Goal: Task Accomplishment & Management: Use online tool/utility

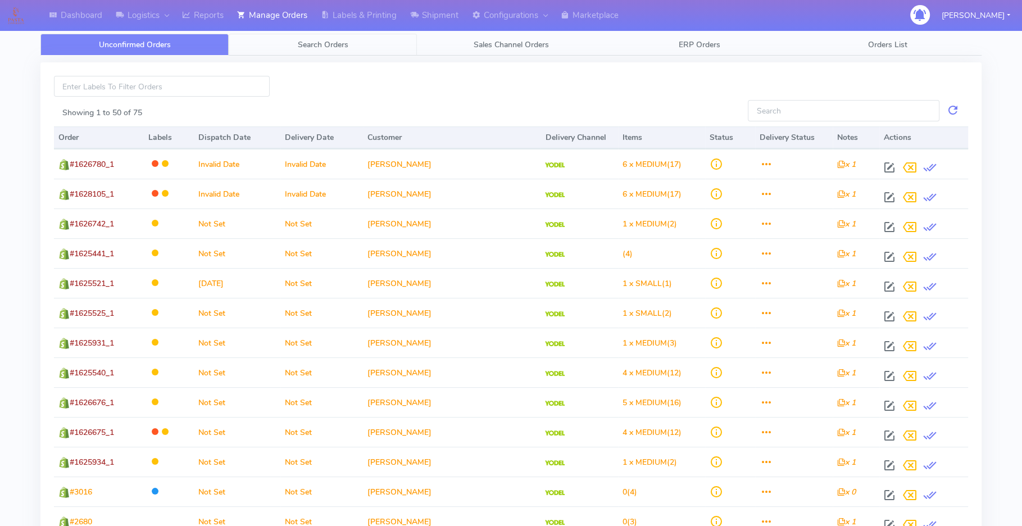
click at [321, 49] on span "Search Orders" at bounding box center [323, 44] width 51 height 11
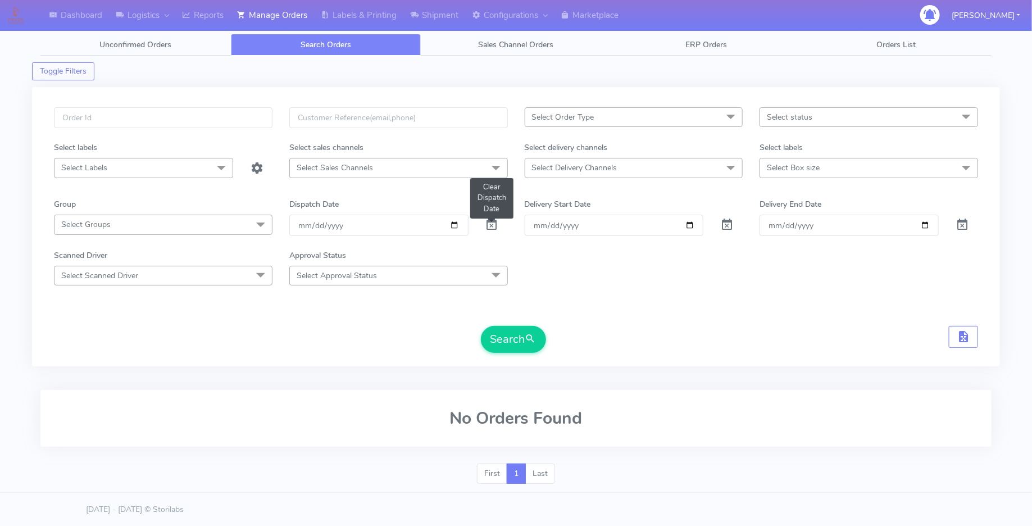
click at [495, 222] on span at bounding box center [491, 227] width 13 height 11
click at [685, 225] on input "Order" at bounding box center [614, 225] width 179 height 21
type input "[DATE]"
click at [931, 230] on input "Delivery End Date" at bounding box center [848, 225] width 179 height 21
drag, startPoint x: 926, startPoint y: 227, endPoint x: 919, endPoint y: 233, distance: 8.3
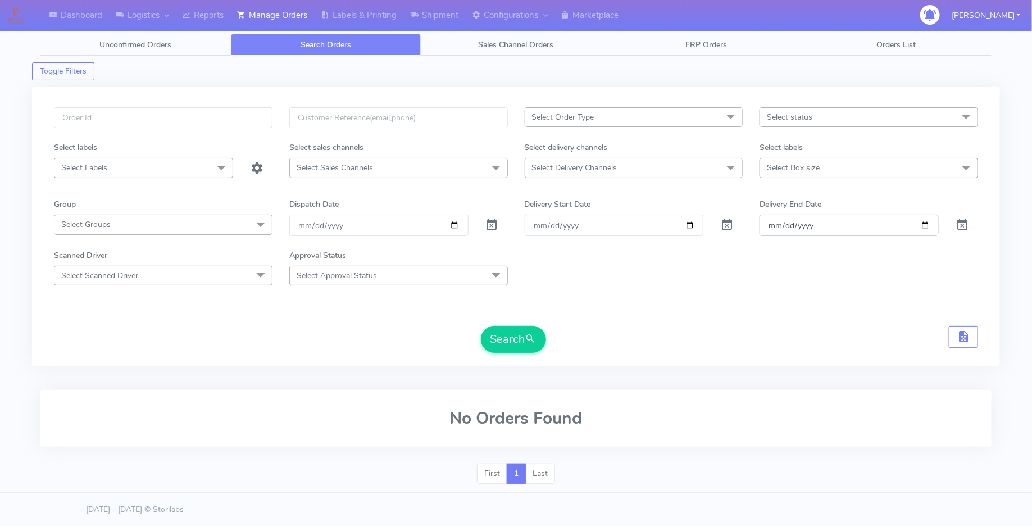
click at [925, 227] on input "Delivery End Date" at bounding box center [848, 225] width 179 height 21
type input "[DATE]"
click at [885, 120] on span "Select status" at bounding box center [868, 117] width 218 height 20
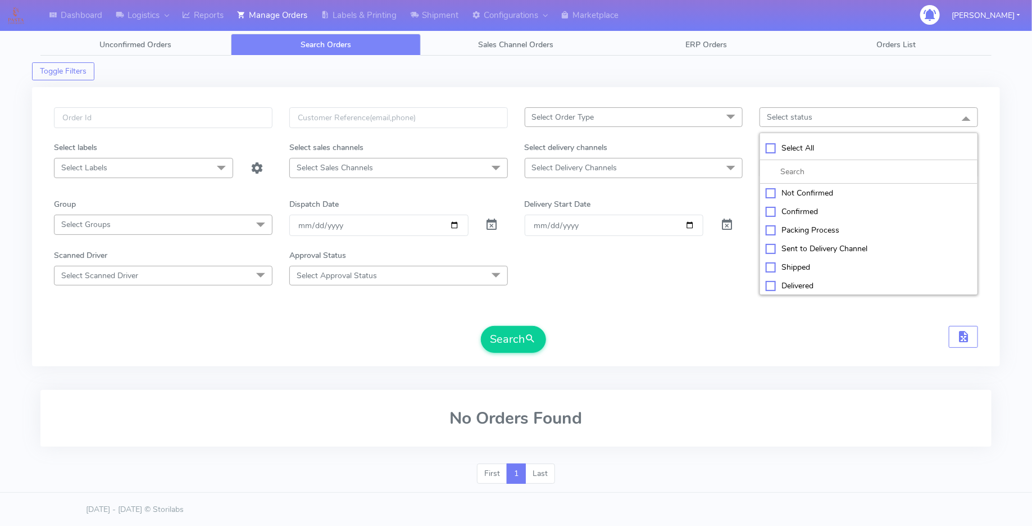
drag, startPoint x: 683, startPoint y: 267, endPoint x: 673, endPoint y: 259, distance: 12.7
click at [675, 260] on div "Scanned Driver Select Scanned Driver Select All Test Driver [PERSON_NAME] Abdul…" at bounding box center [515, 267] width 941 height 36
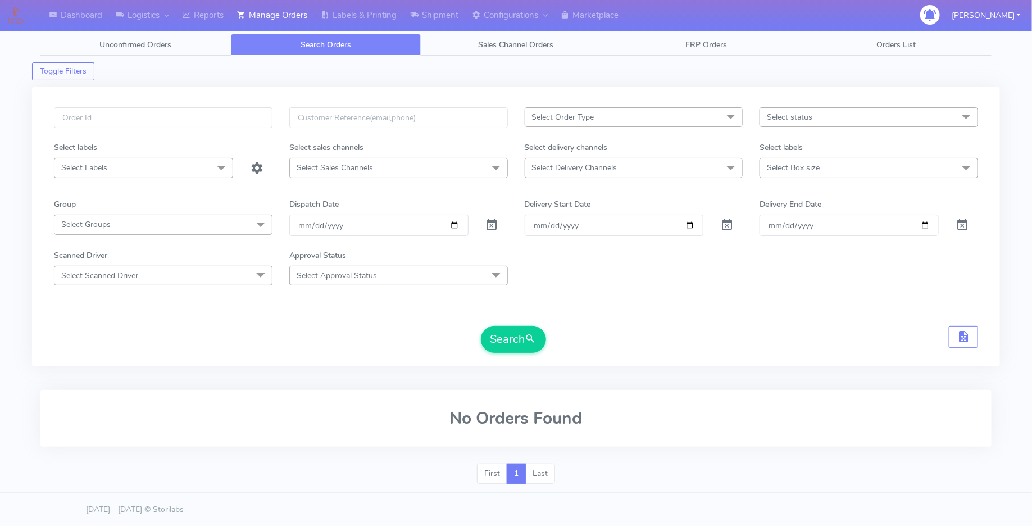
click at [661, 163] on span "Select Delivery Channels" at bounding box center [634, 168] width 218 height 20
drag, startPoint x: 830, startPoint y: 286, endPoint x: 827, endPoint y: 279, distance: 7.5
click at [830, 286] on form "Select Order Type Select All MEALS ATAVI One Off Pasta Club Gift Kit Event Unkn…" at bounding box center [516, 229] width 924 height 245
drag, startPoint x: 517, startPoint y: 327, endPoint x: 539, endPoint y: 316, distance: 24.4
click at [517, 327] on button "Search" at bounding box center [513, 339] width 65 height 27
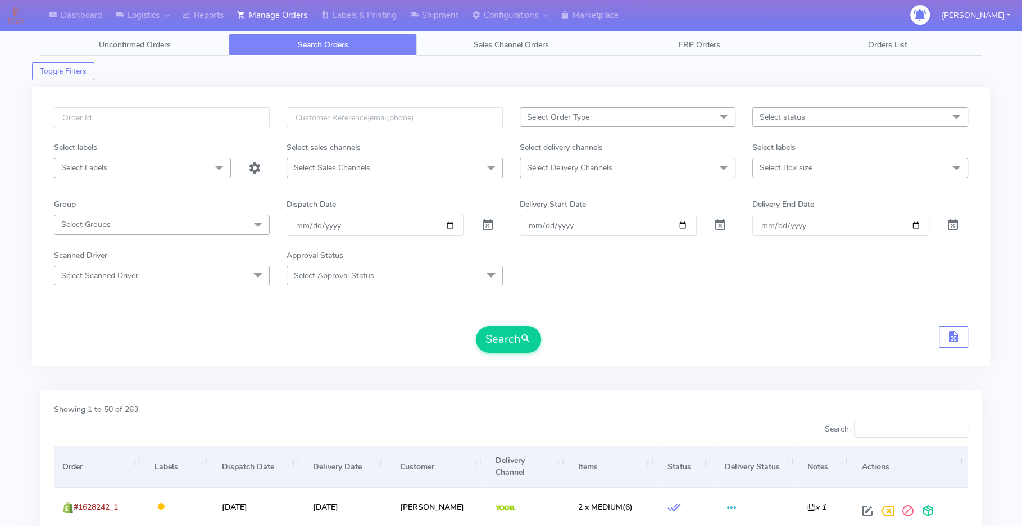
click at [818, 111] on span "Select status" at bounding box center [860, 117] width 216 height 20
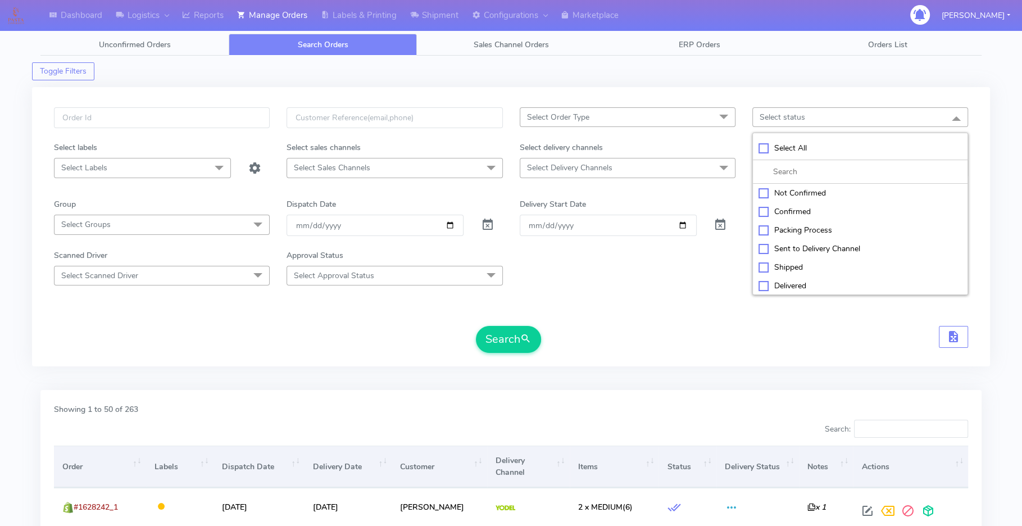
drag, startPoint x: 766, startPoint y: 140, endPoint x: 775, endPoint y: 149, distance: 13.1
click at [766, 140] on li "Select All" at bounding box center [860, 148] width 215 height 24
checkbox input "true"
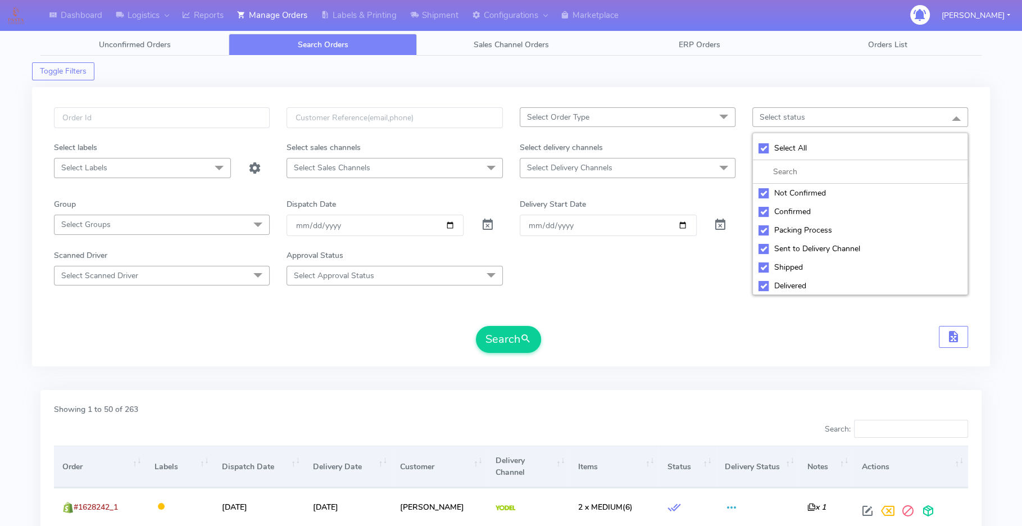
checkbox input "true"
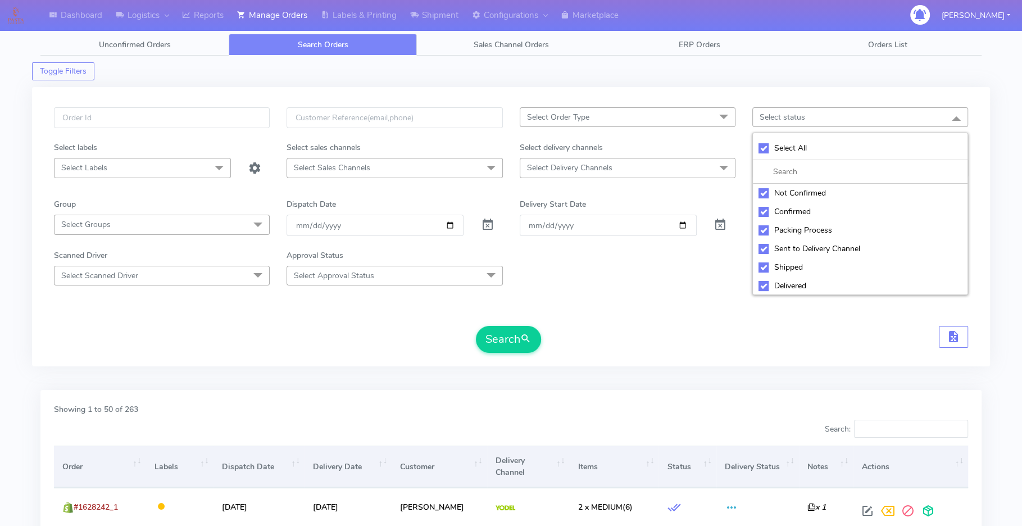
checkbox input "true"
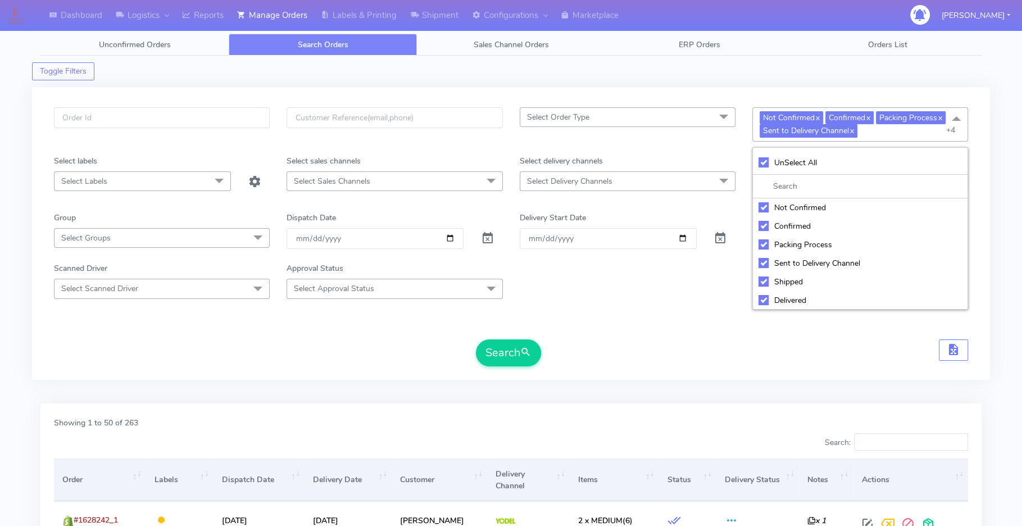
scroll to position [37, 0]
click at [796, 294] on div "Cancelled" at bounding box center [859, 300] width 203 height 12
checkbox input "false"
click at [800, 272] on li "Rejected" at bounding box center [860, 281] width 215 height 19
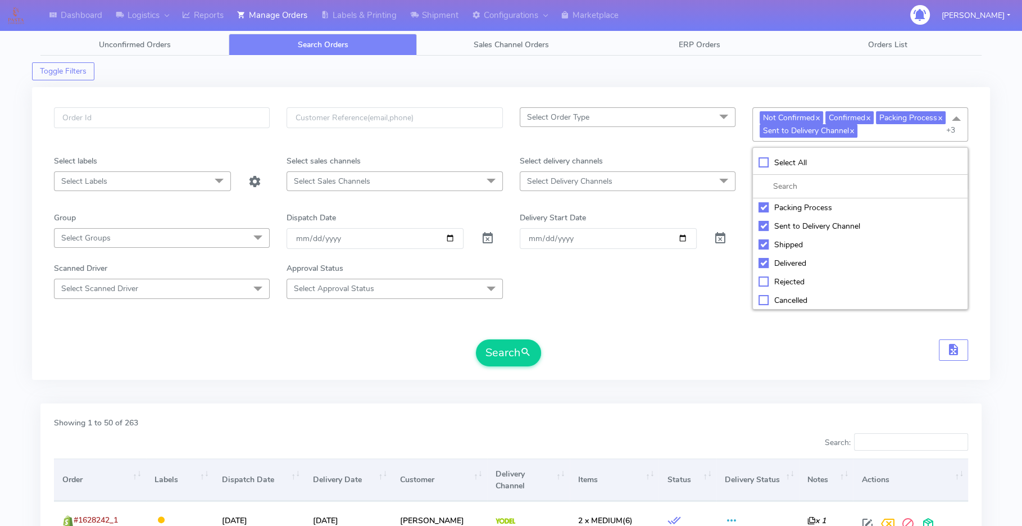
checkbox input "false"
click at [520, 352] on button "Search" at bounding box center [508, 352] width 65 height 27
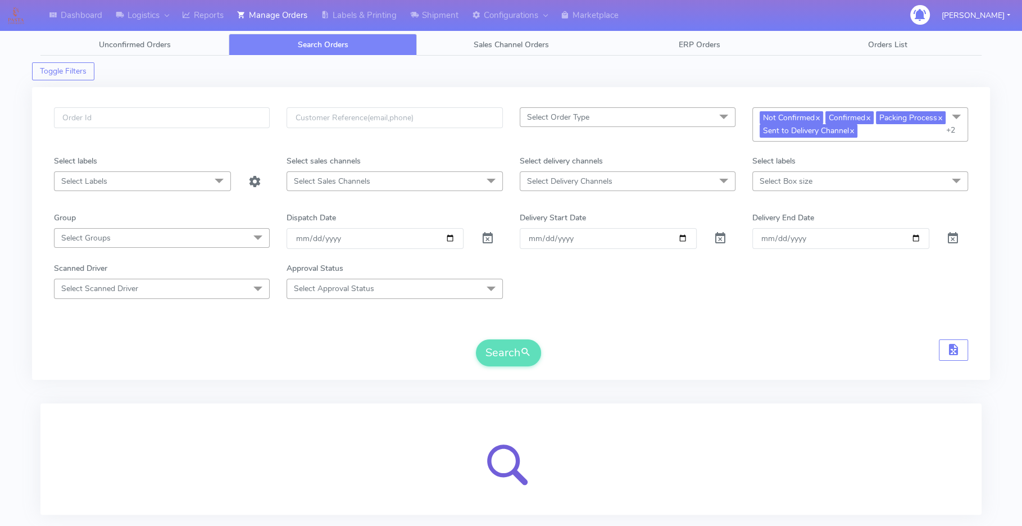
click at [692, 321] on form "Select Order Type Select All MEALS ATAVI One Off Pasta Club Gift Kit Event Unkn…" at bounding box center [511, 236] width 914 height 259
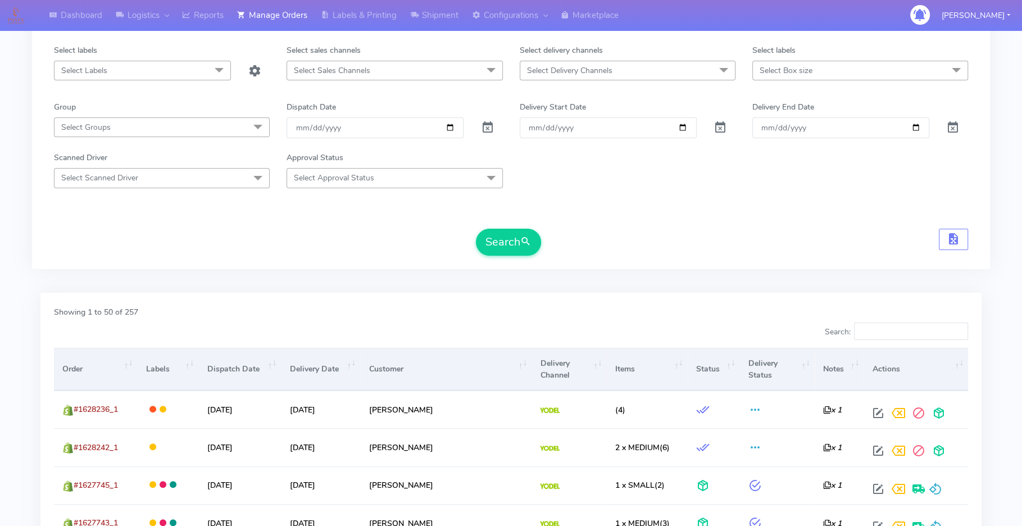
scroll to position [114, 0]
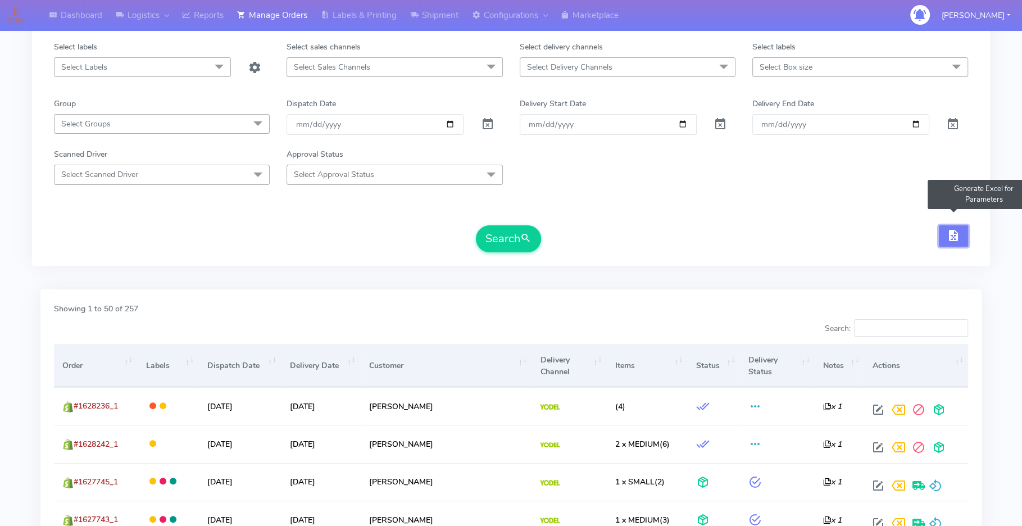
click at [949, 239] on span "button" at bounding box center [952, 238] width 13 height 11
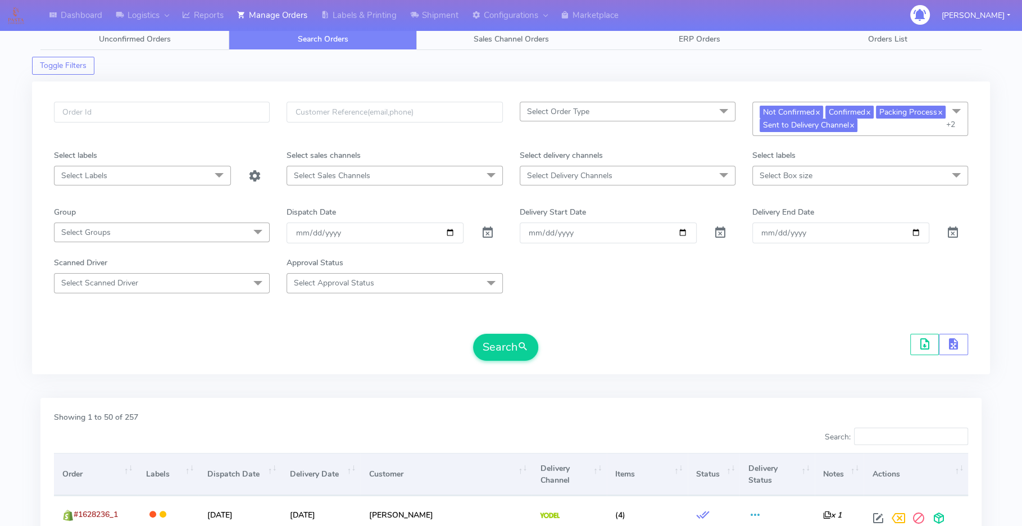
scroll to position [4, 0]
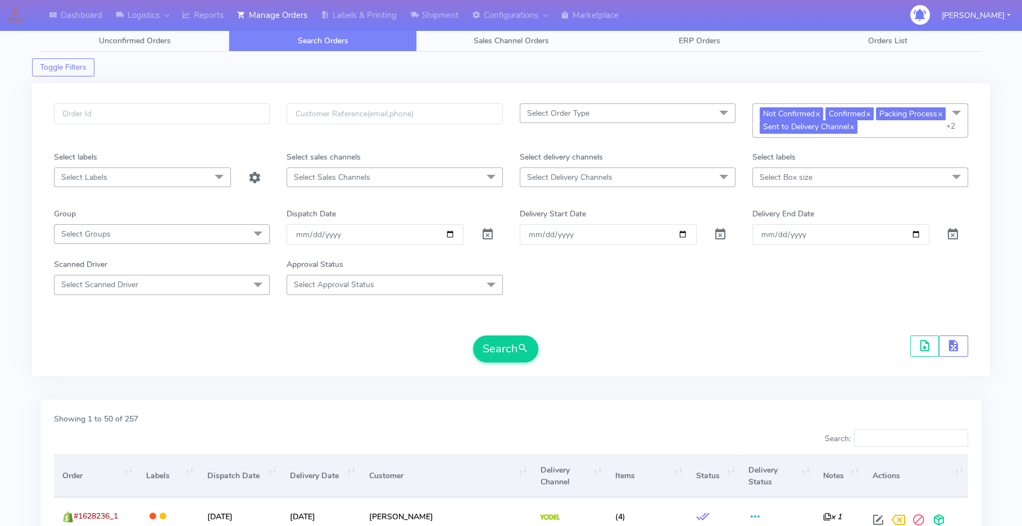
click at [682, 170] on span "Select Delivery Channels" at bounding box center [628, 177] width 216 height 20
click at [563, 303] on div "DPD" at bounding box center [627, 309] width 203 height 12
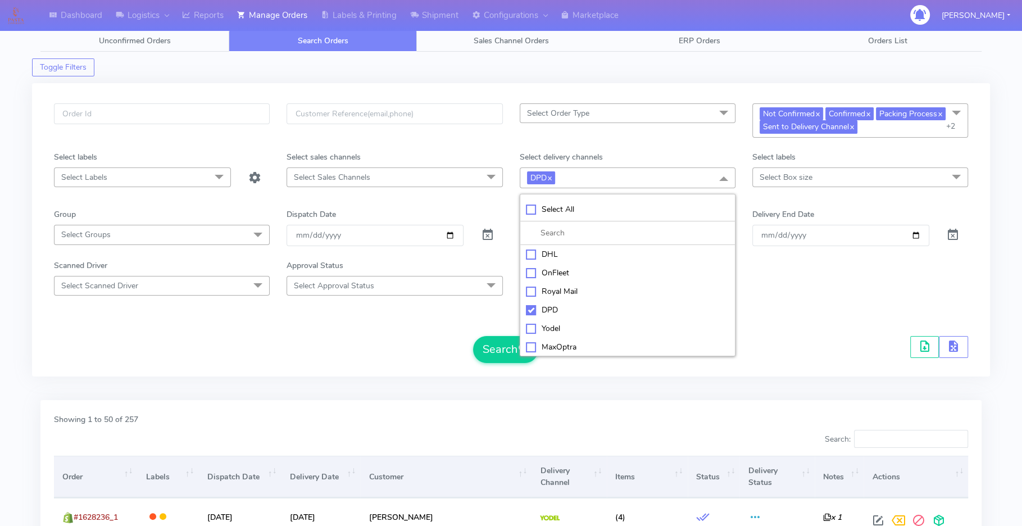
click at [564, 309] on div "DPD" at bounding box center [627, 310] width 203 height 12
checkbox input "false"
click at [563, 321] on div "Yodel" at bounding box center [627, 327] width 203 height 12
checkbox input "true"
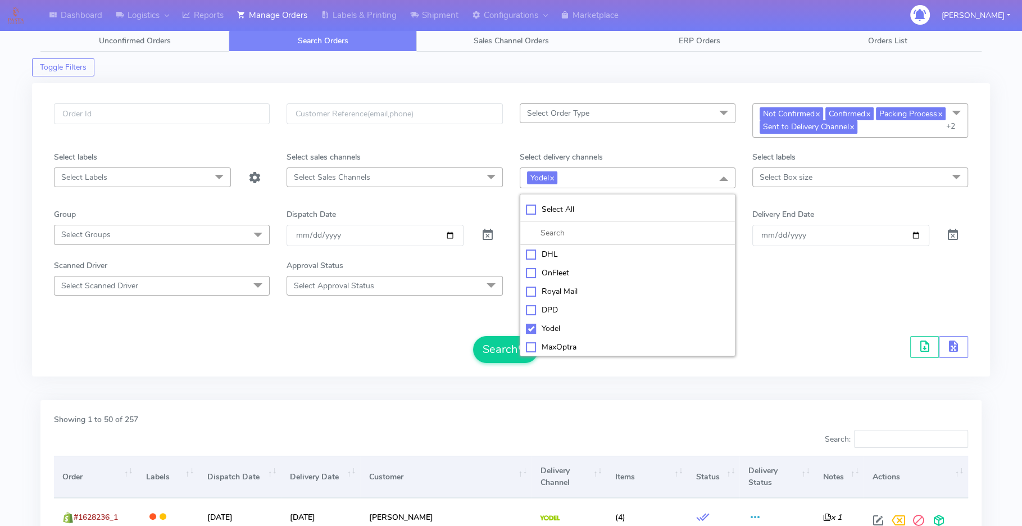
click at [586, 285] on div "Royal Mail" at bounding box center [627, 291] width 203 height 12
checkbox input "true"
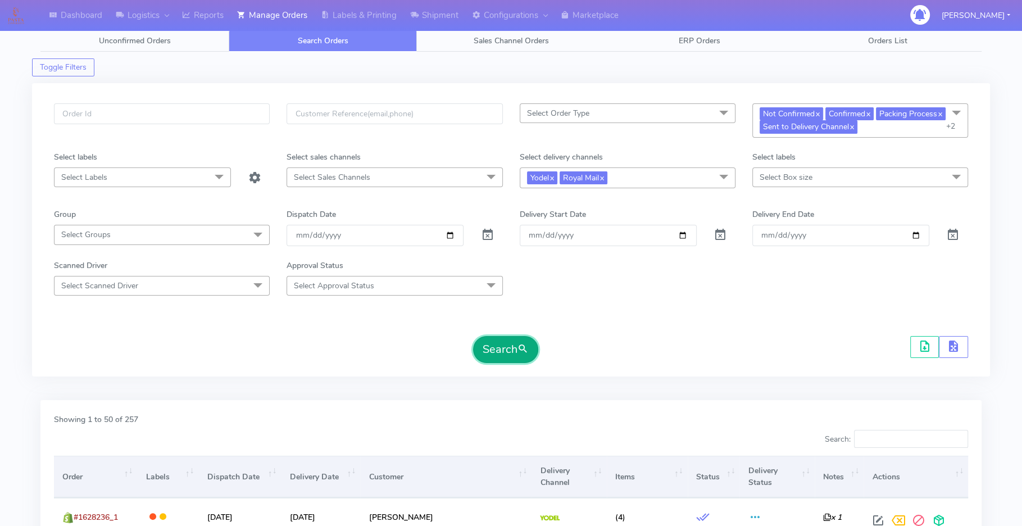
click at [491, 347] on button "Search" at bounding box center [505, 349] width 65 height 27
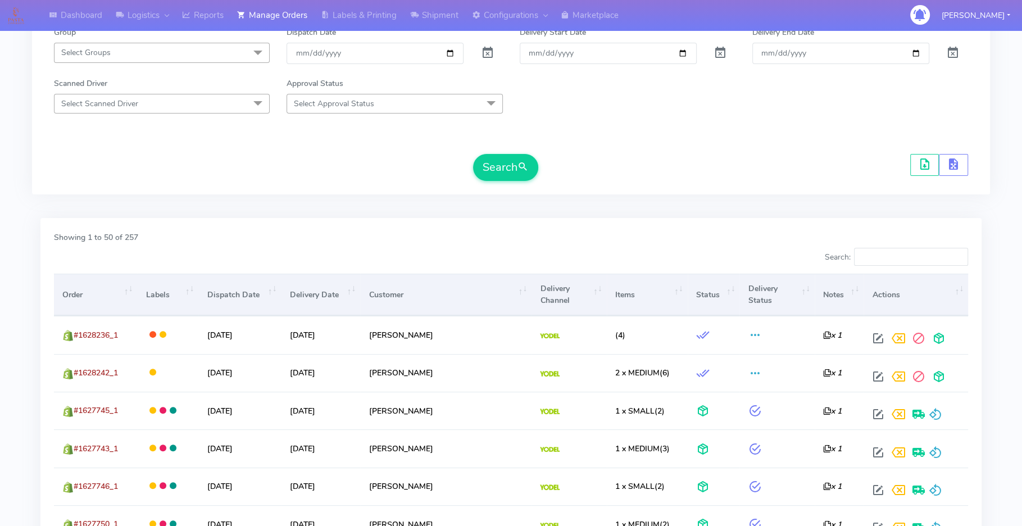
scroll to position [187, 0]
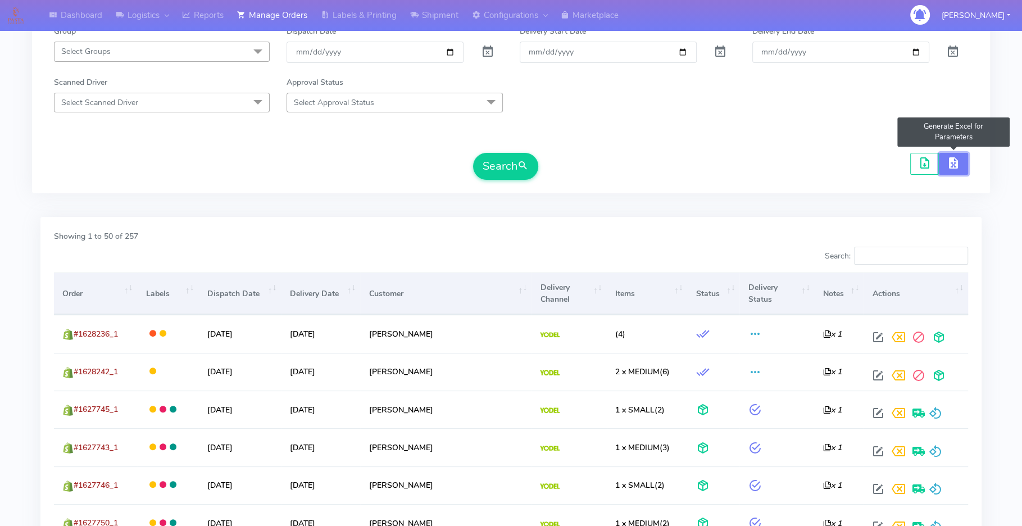
click at [956, 170] on button "button" at bounding box center [953, 164] width 29 height 22
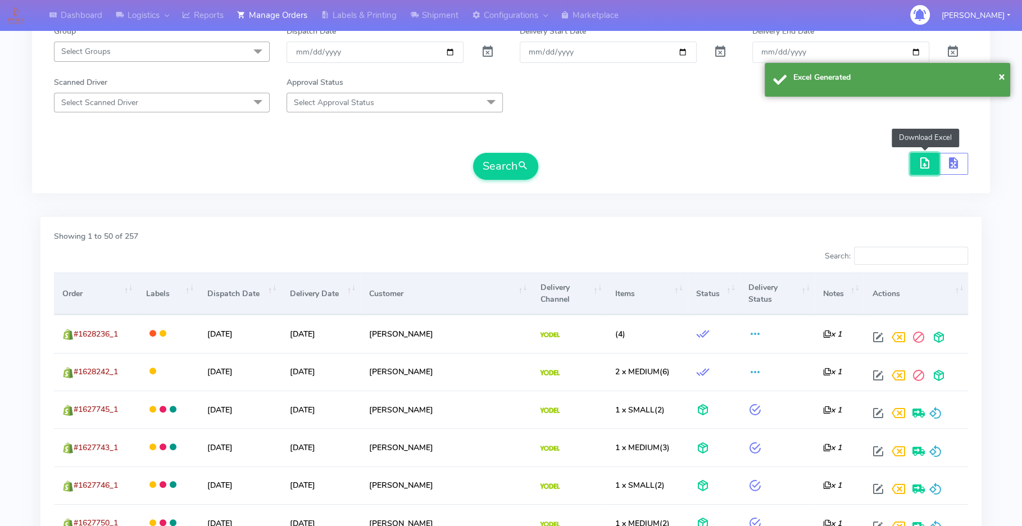
click at [918, 160] on span "button" at bounding box center [924, 165] width 13 height 11
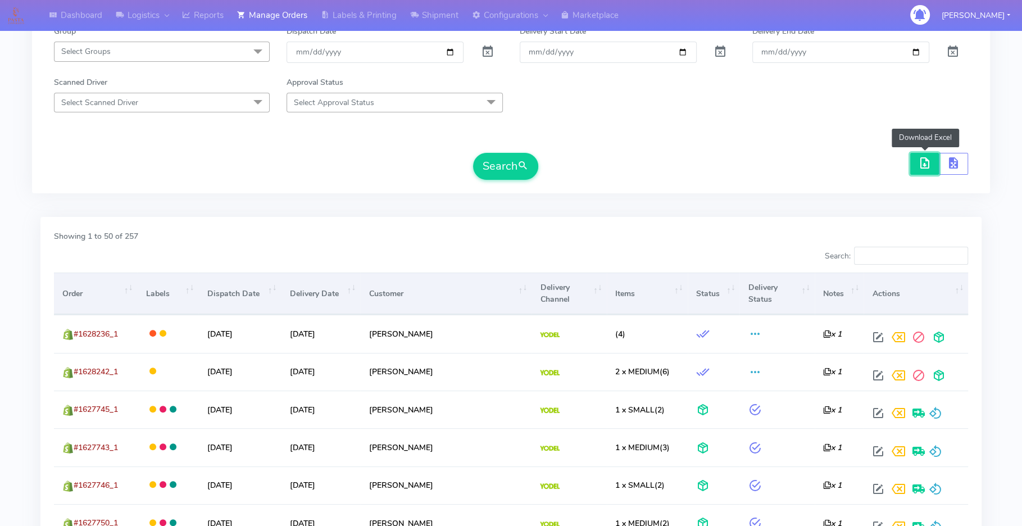
click at [926, 166] on span "button" at bounding box center [924, 165] width 13 height 11
